Goal: Task Accomplishment & Management: Manage account settings

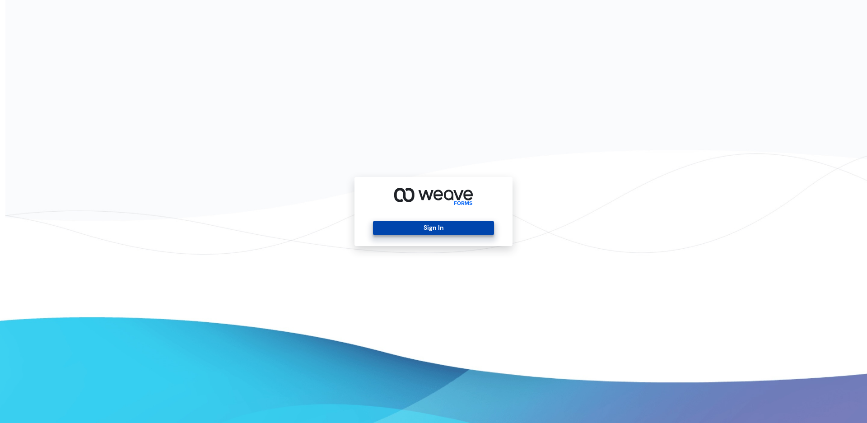
click at [407, 226] on button "Sign In" at bounding box center [433, 228] width 121 height 14
